Goal: Complete application form

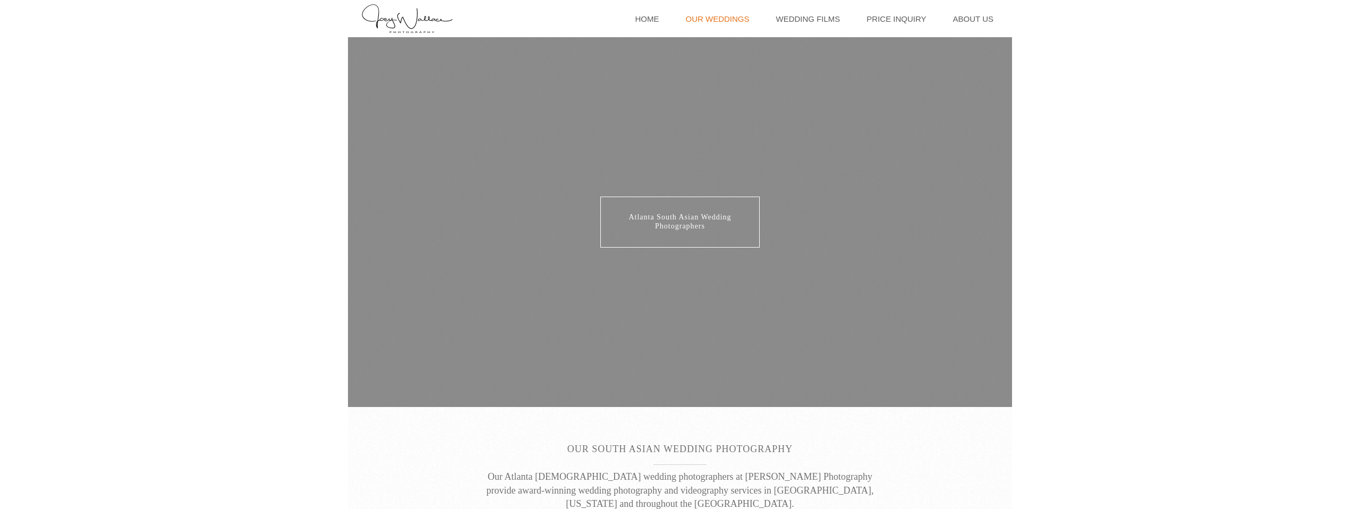
click at [738, 21] on link "Our Weddings" at bounding box center [717, 18] width 74 height 37
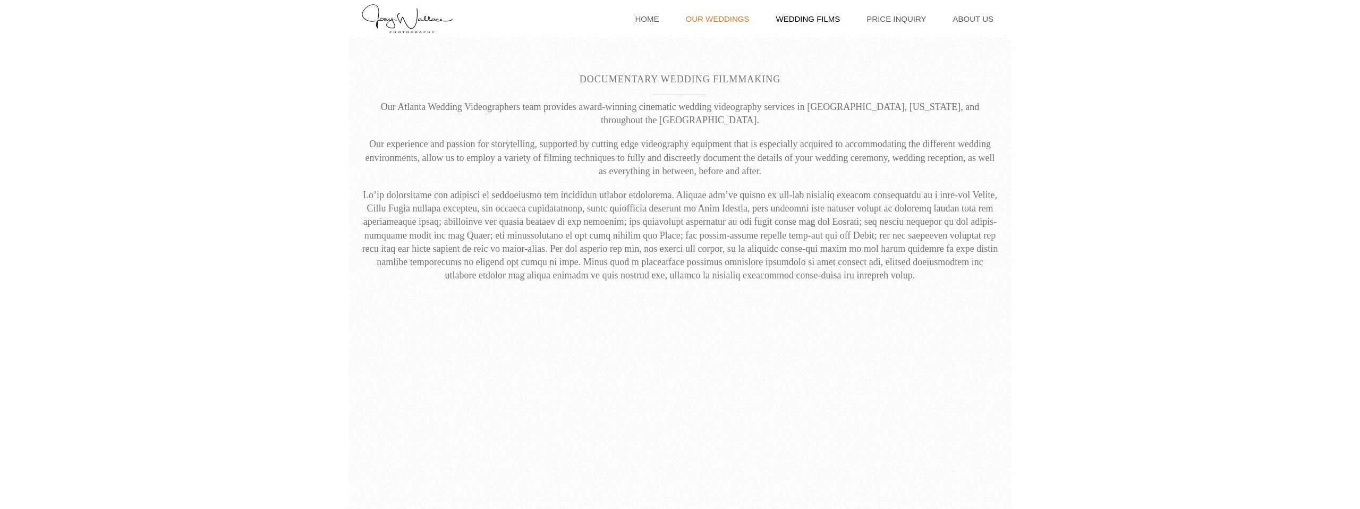
click at [740, 20] on link "Our Weddings" at bounding box center [717, 18] width 74 height 37
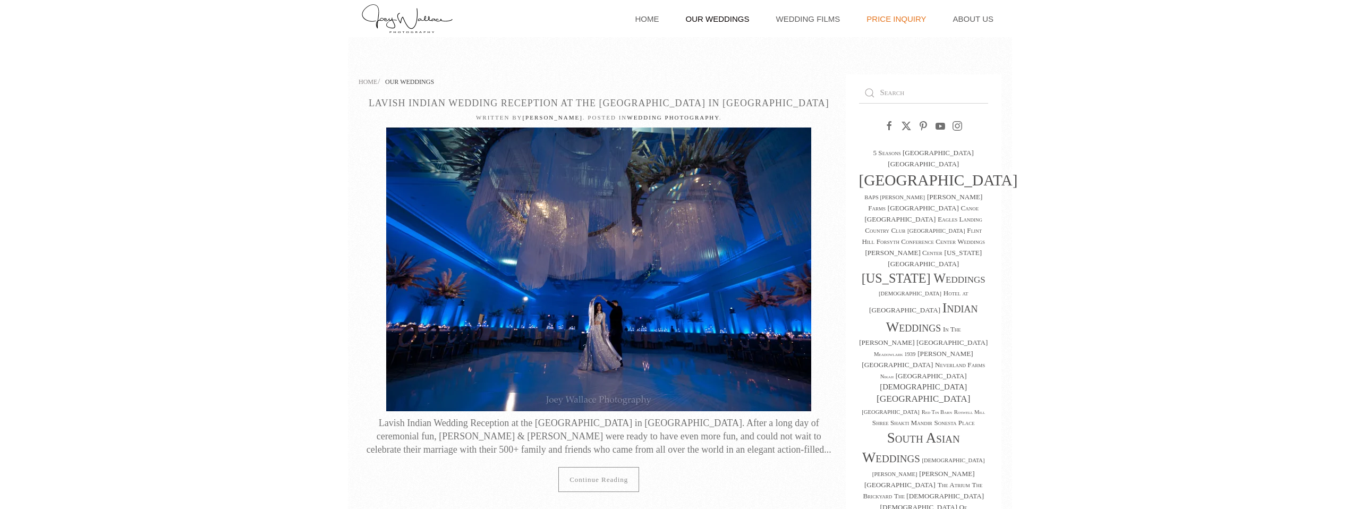
click at [911, 21] on link "Price Inquiry" at bounding box center [896, 18] width 70 height 37
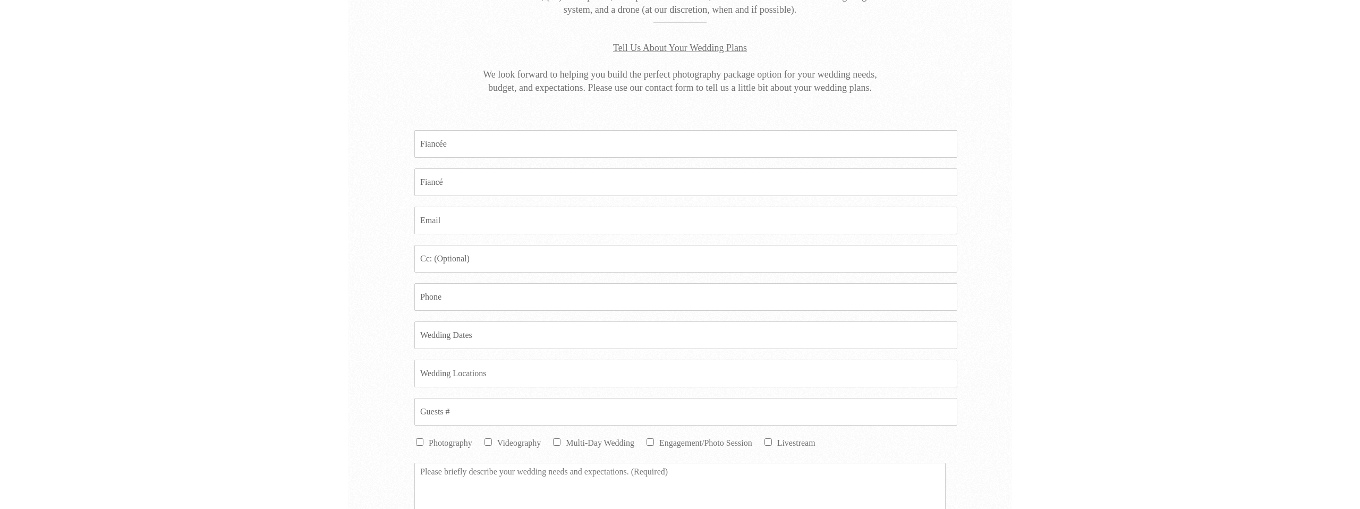
scroll to position [267, 0]
click at [502, 152] on input "Fiancee *" at bounding box center [685, 153] width 543 height 28
type input "Devanshi Rana"
click at [486, 185] on input "Fiance *" at bounding box center [685, 191] width 543 height 28
type input "Ritik Patel"
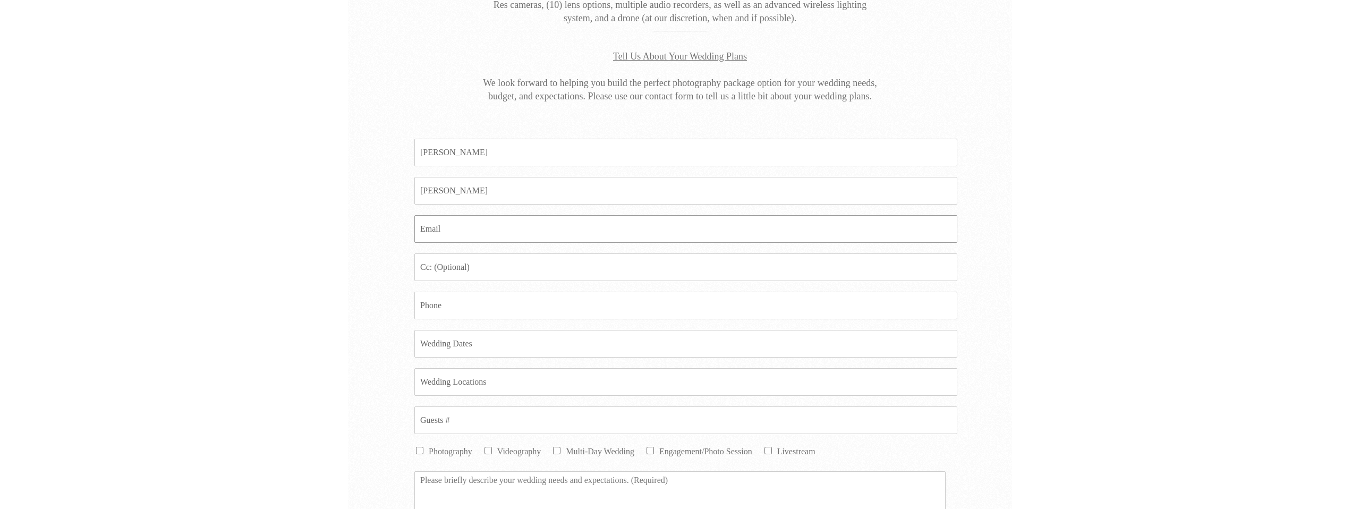
click at [492, 227] on input "Email *" at bounding box center [685, 229] width 543 height 28
paste input "devanshirana722@gmail.com"
type input "devanshirana722@gmail.com"
click at [477, 305] on input "Phone *" at bounding box center [685, 306] width 543 height 28
click at [491, 346] on input "Date *" at bounding box center [685, 344] width 543 height 28
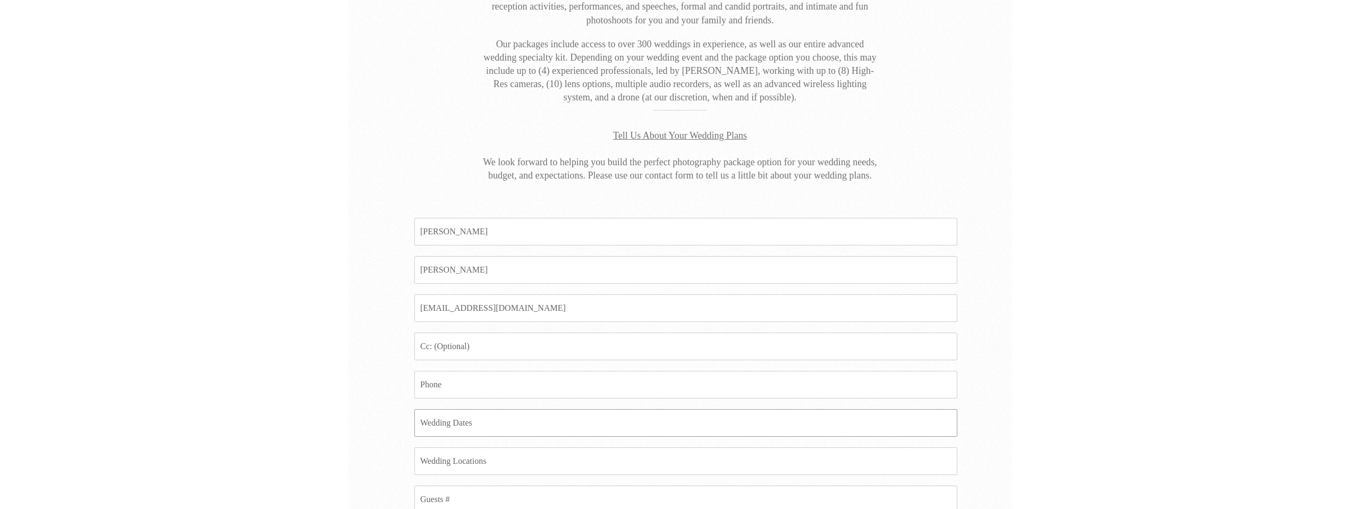
scroll to position [336, 0]
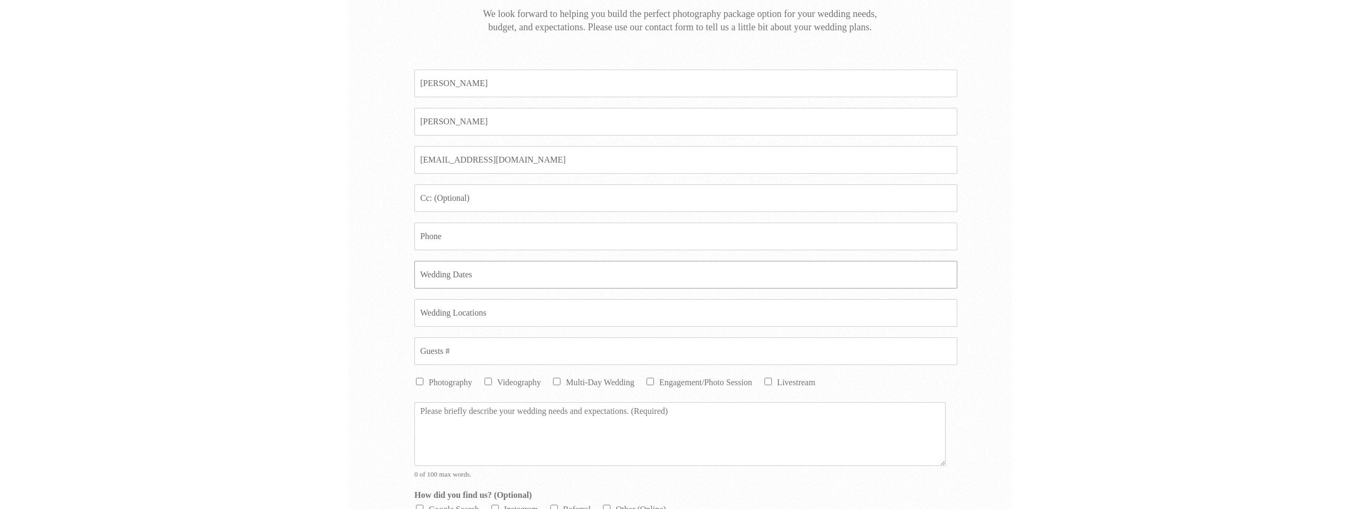
click at [490, 274] on input "Date *" at bounding box center [685, 275] width 543 height 28
click at [456, 274] on input "Date *" at bounding box center [685, 275] width 543 height 28
type input "a"
type input "Aug 22nd 2026"
click at [464, 312] on input "Location *" at bounding box center [685, 313] width 543 height 28
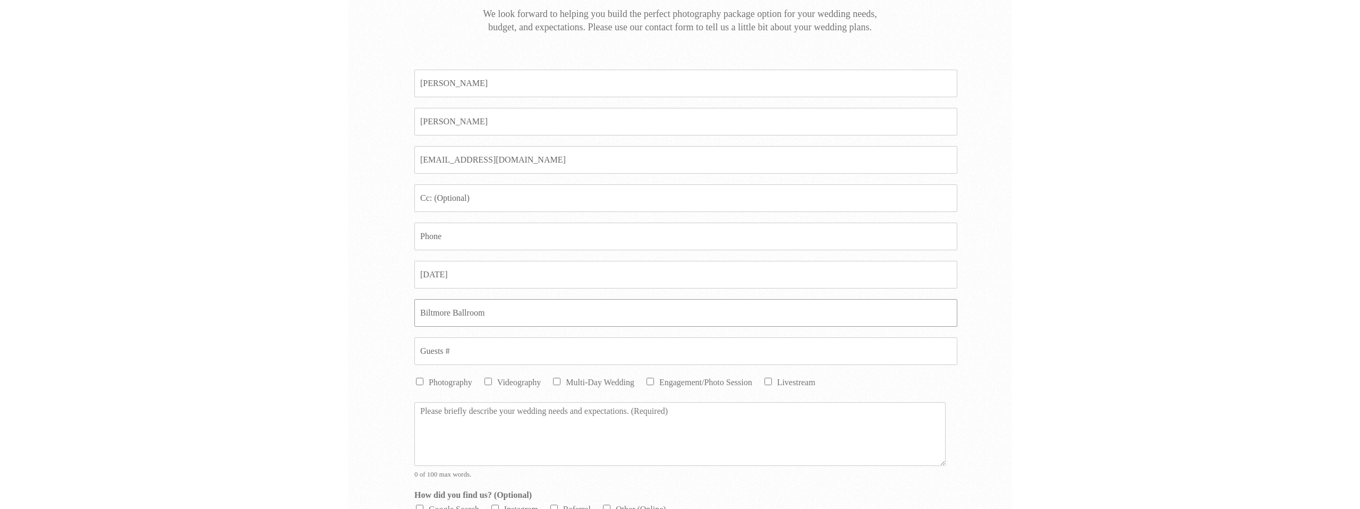
type input "Biltmore Ballroom"
type input "375"
click at [419, 382] on input "Photography" at bounding box center [419, 381] width 7 height 7
checkbox input "true"
click at [490, 381] on input "Videography" at bounding box center [487, 381] width 7 height 7
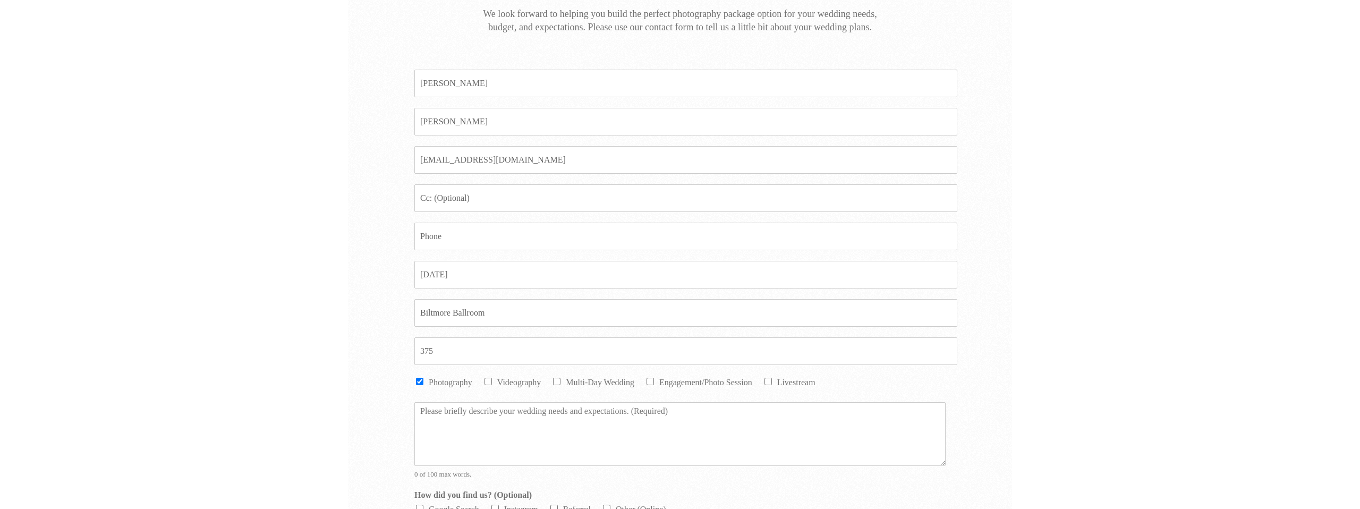
checkbox input "true"
click at [558, 382] on input "Multi-Day Wedding" at bounding box center [556, 381] width 7 height 7
checkbox input "true"
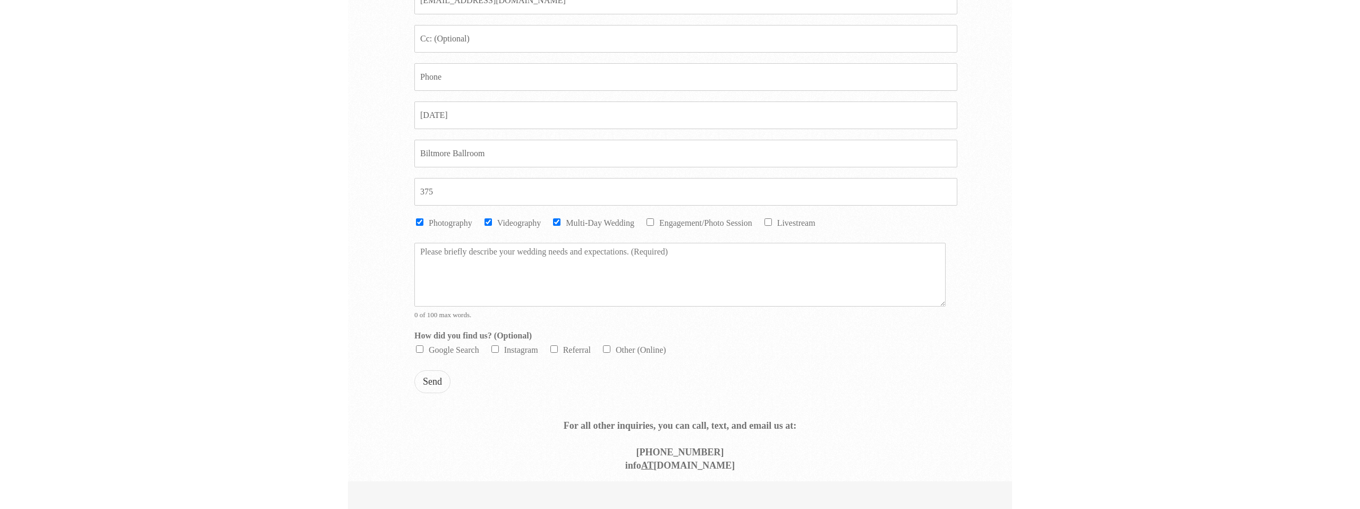
scroll to position [505, 0]
click at [553, 341] on input "Referral" at bounding box center [553, 339] width 7 height 7
checkbox input "true"
click at [432, 371] on button "Send" at bounding box center [432, 372] width 36 height 23
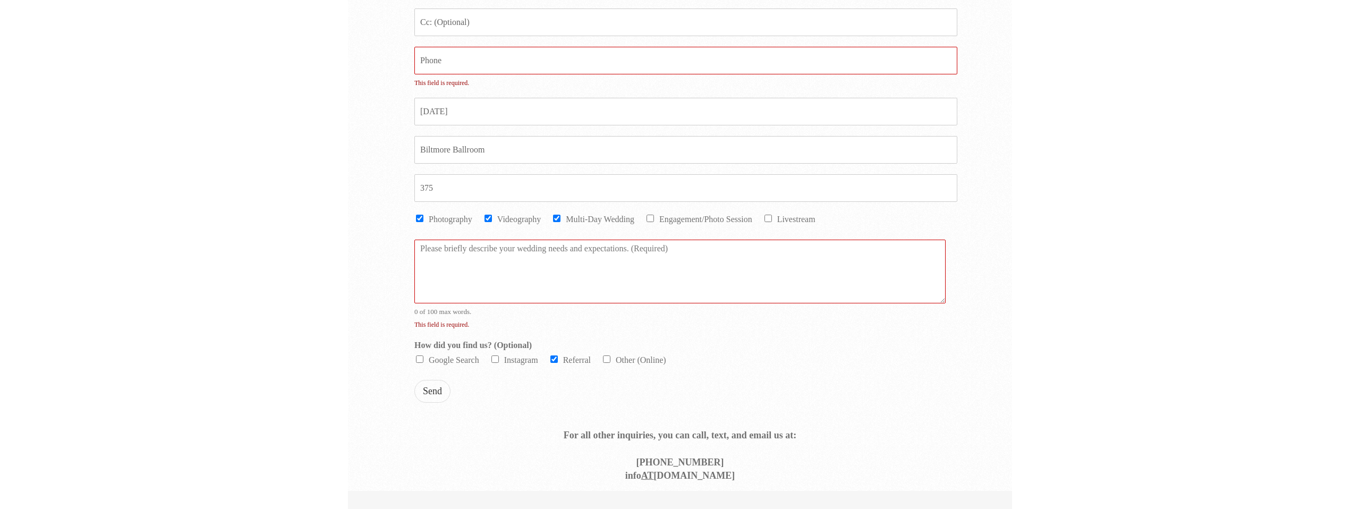
scroll to position [513, 0]
click at [449, 263] on textarea "Message *" at bounding box center [679, 270] width 531 height 64
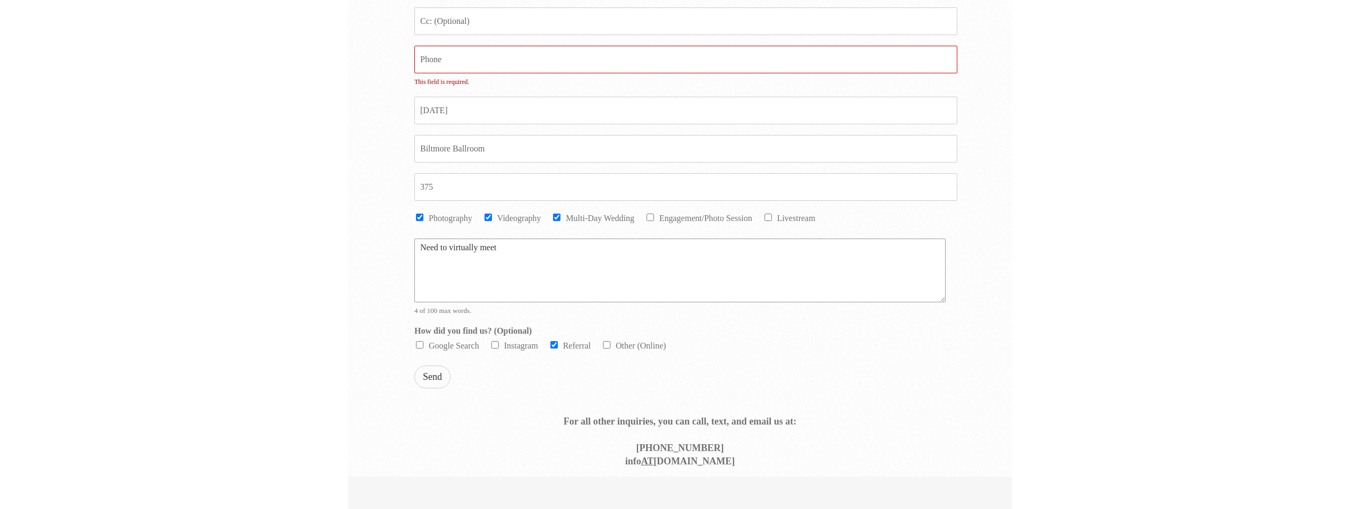
type textarea "Need to virtually meet"
click at [428, 379] on button "Send" at bounding box center [432, 376] width 36 height 23
click at [444, 65] on input "Phone *" at bounding box center [685, 60] width 543 height 28
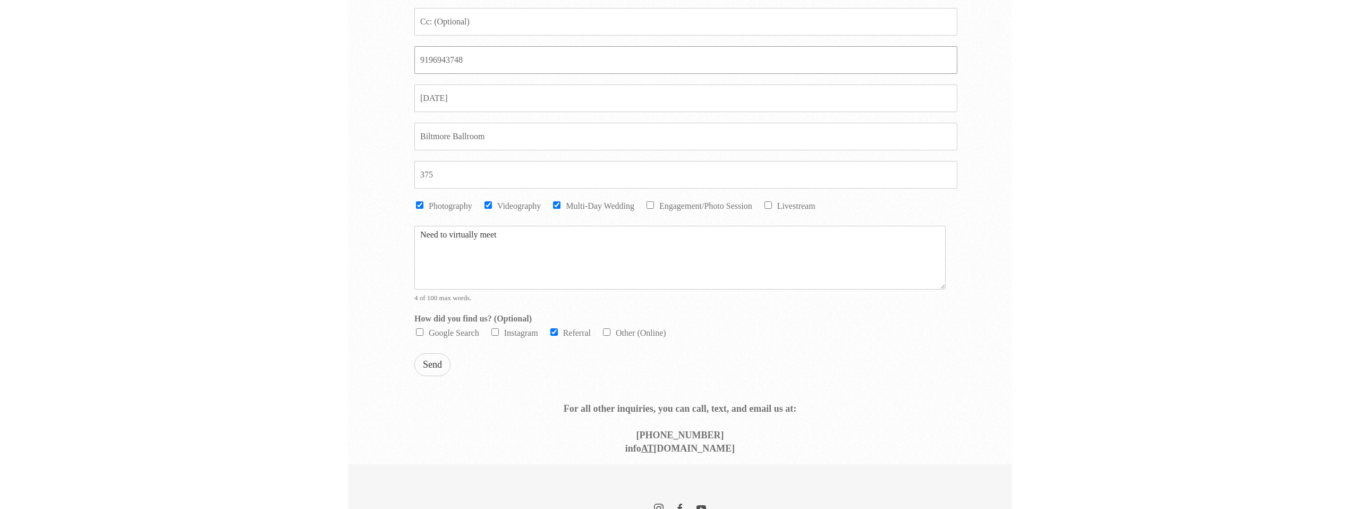
type input "9196943748"
click at [431, 368] on button "Send" at bounding box center [432, 364] width 36 height 23
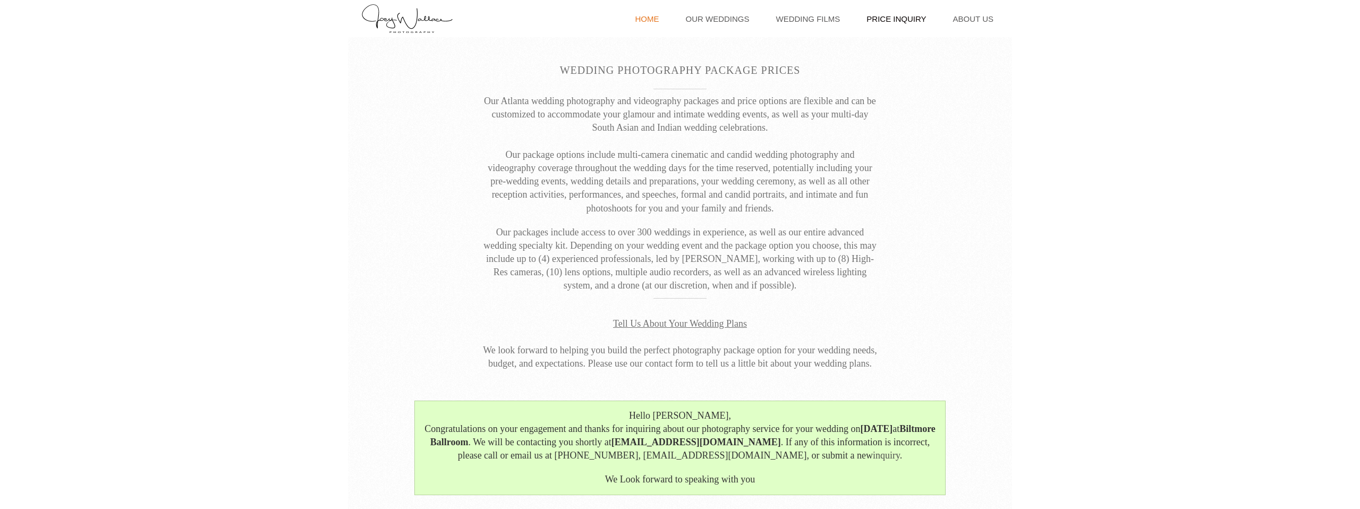
click at [664, 18] on link "Home" at bounding box center [647, 18] width 35 height 37
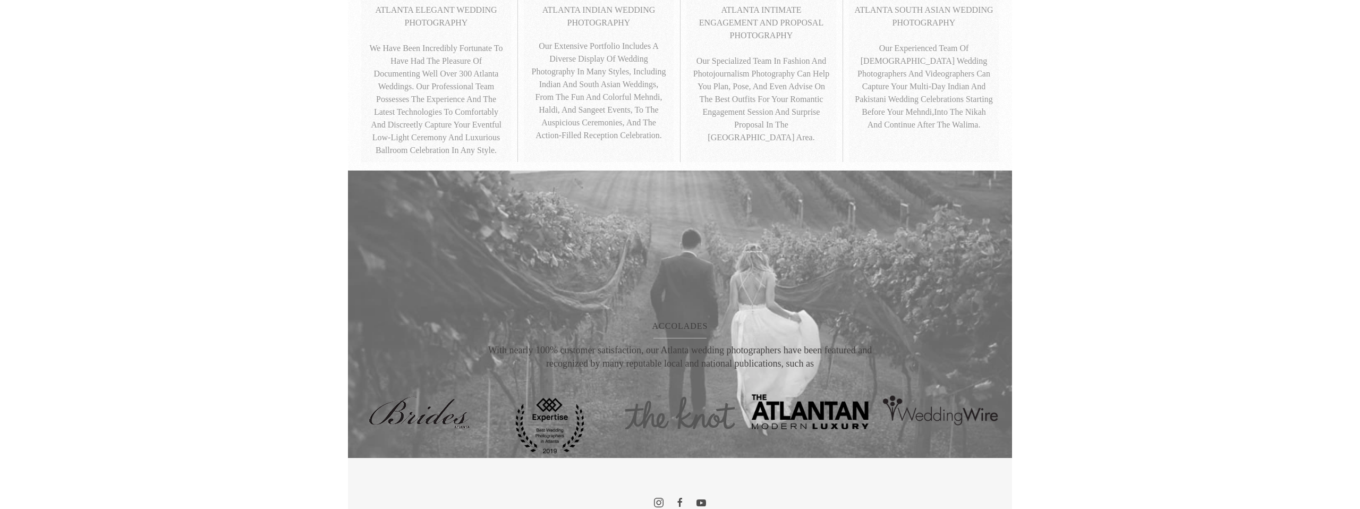
scroll to position [786, 0]
